Goal: Check status: Check status

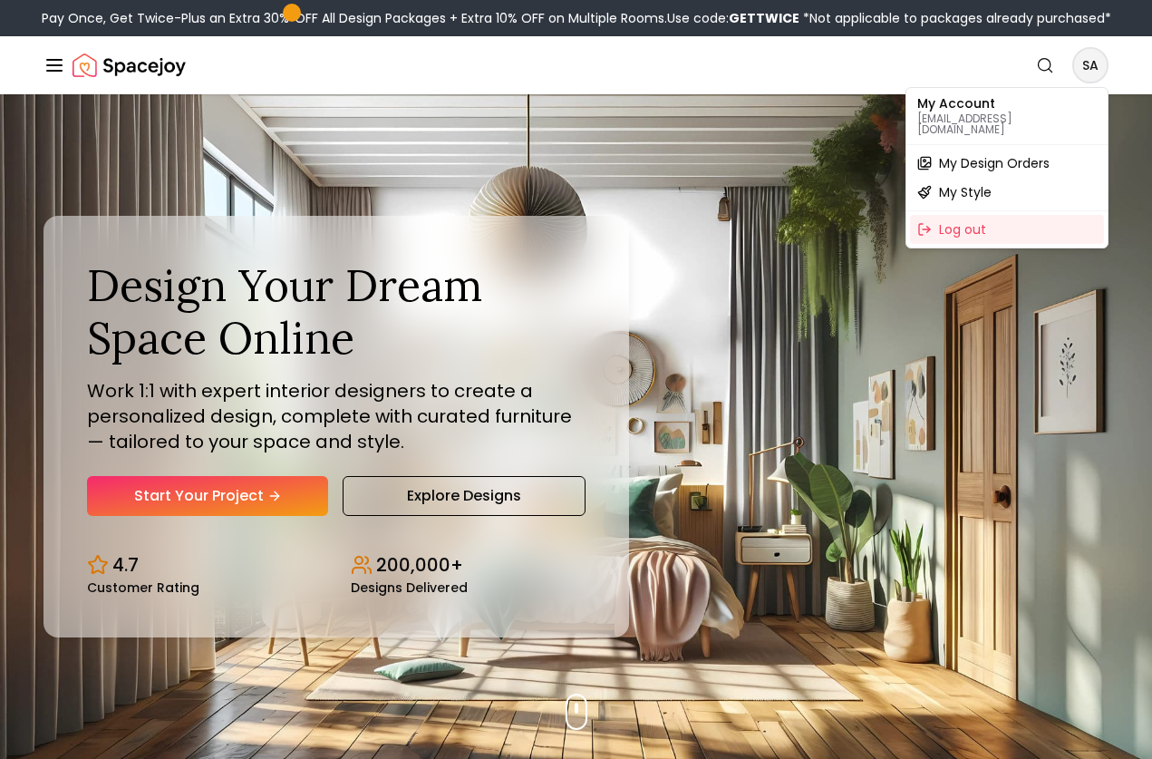
click at [984, 154] on span "My Design Orders" at bounding box center [994, 163] width 111 height 18
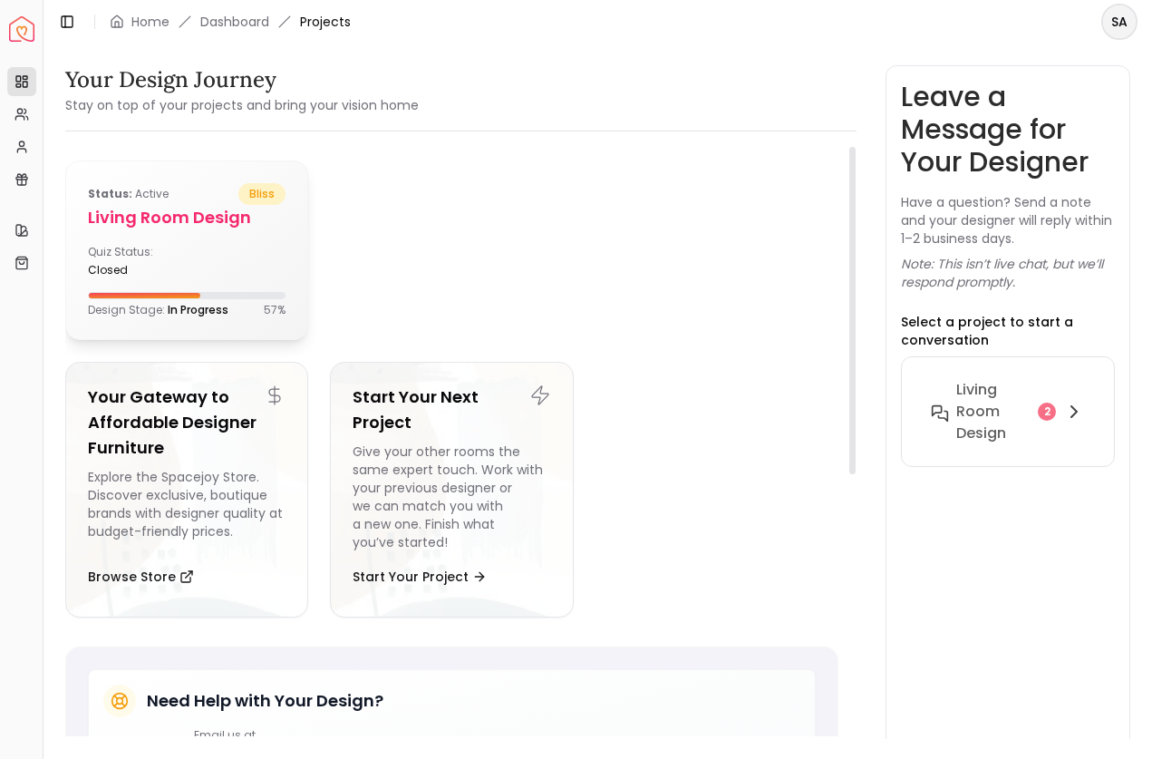
click at [189, 295] on div at bounding box center [103, 295] width 196 height 5
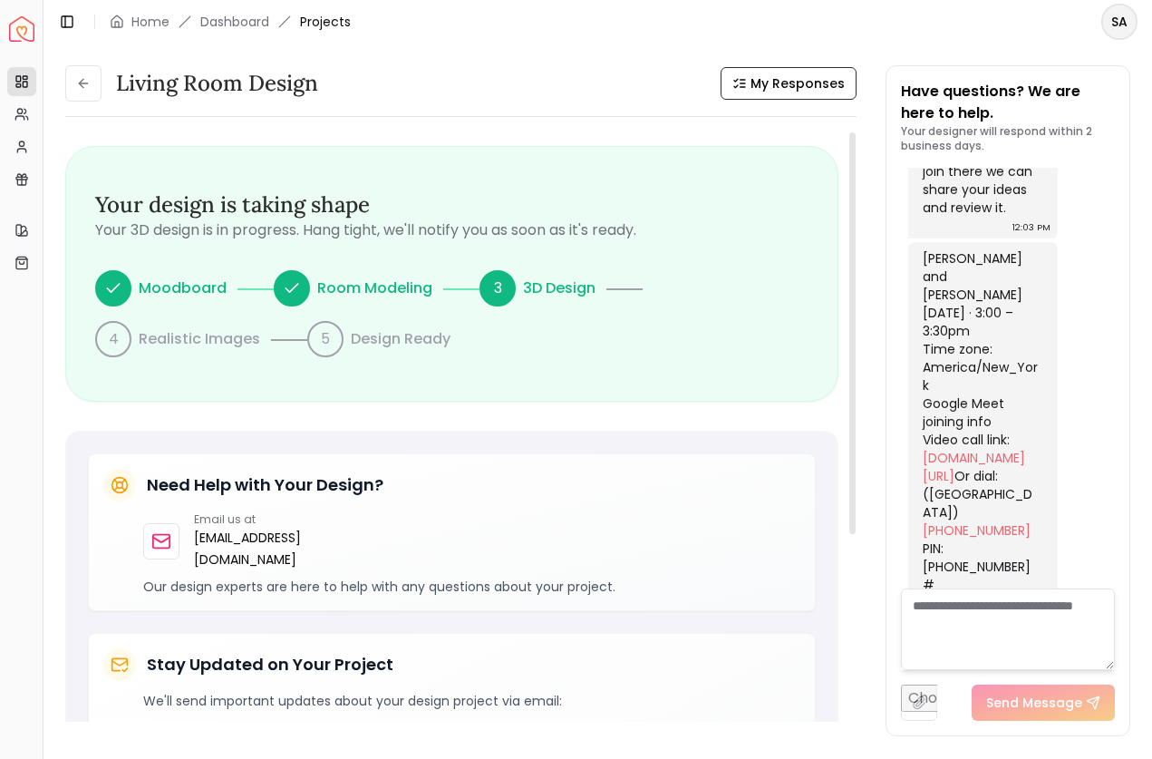
click at [532, 285] on p "3D Design" at bounding box center [559, 288] width 72 height 22
click at [294, 285] on icon at bounding box center [291, 288] width 12 height 8
click at [348, 285] on p "Room Modeling" at bounding box center [374, 288] width 115 height 22
